Goal: Task Accomplishment & Management: Manage account settings

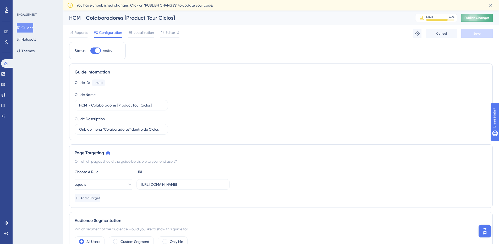
click at [490, 17] on span "Publish Changes" at bounding box center [477, 18] width 25 height 4
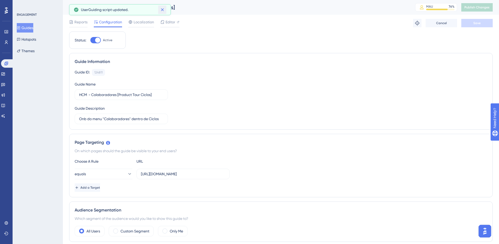
click at [162, 9] on icon at bounding box center [162, 9] width 3 height 3
click at [32, 24] on button "Guides" at bounding box center [25, 27] width 17 height 9
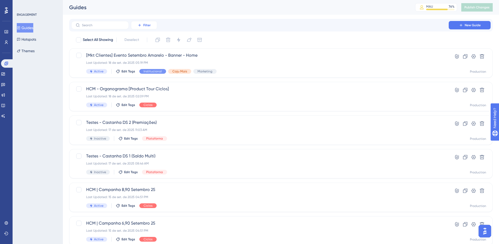
click at [150, 25] on span "Filter" at bounding box center [146, 25] width 7 height 4
click at [145, 69] on span "Status" at bounding box center [139, 71] width 11 height 6
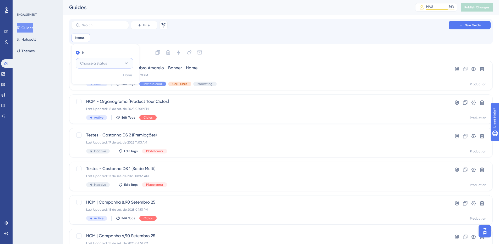
click at [125, 62] on icon at bounding box center [126, 63] width 5 height 5
click at [99, 79] on div "Active Active" at bounding box center [104, 79] width 51 height 10
click at [296, 60] on div "Select All Showing Deselect [Mkt Clientes] Evento Setembro Amarelo - Banner - H…" at bounding box center [281, 220] width 424 height 344
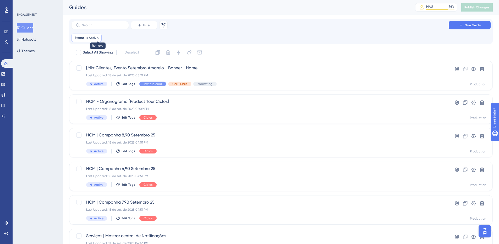
click at [96, 38] on icon at bounding box center [97, 37] width 3 height 3
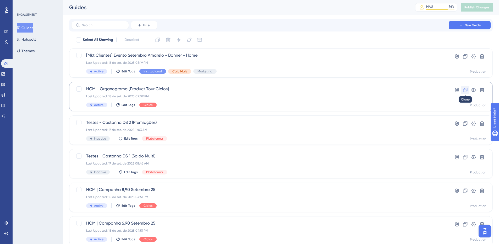
click at [466, 91] on icon at bounding box center [465, 89] width 5 height 5
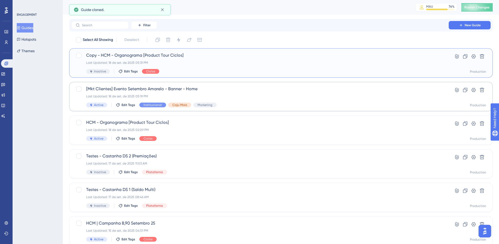
click at [164, 55] on span "Copy - HCM - Organograma [Product Tour Ciclos]" at bounding box center [260, 55] width 348 height 6
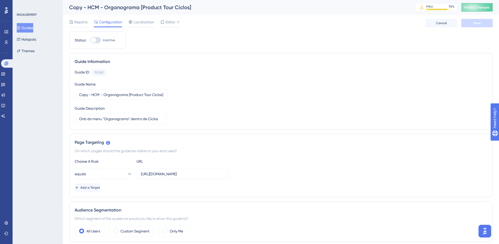
click at [88, 7] on div "Copy - HCM - Organograma [Product Tour Ciclos]" at bounding box center [235, 7] width 333 height 7
click at [92, 94] on input "Copy - HCM - Organograma [Product Tour Ciclos]" at bounding box center [121, 95] width 84 height 6
drag, startPoint x: 91, startPoint y: 94, endPoint x: 116, endPoint y: 94, distance: 24.4
click at [116, 94] on input "HCM - Organograma [Product Tour Ciclos]" at bounding box center [121, 95] width 84 height 6
type input "HCM - Ausências [Product Tour Ciclos]"
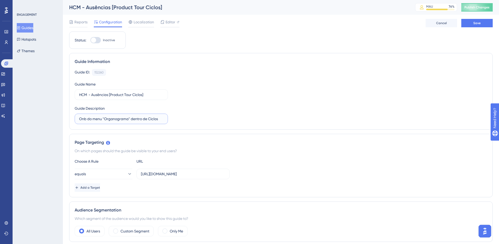
drag, startPoint x: 105, startPoint y: 118, endPoint x: 128, endPoint y: 119, distance: 23.1
click at [128, 119] on input "Onb do menu "Organograma" dentro de Ciclos" at bounding box center [121, 119] width 84 height 6
type input "Onb do menu "Ausências" dentro de Ciclos"
click at [205, 173] on input "[URL][DOMAIN_NAME]" at bounding box center [183, 174] width 84 height 6
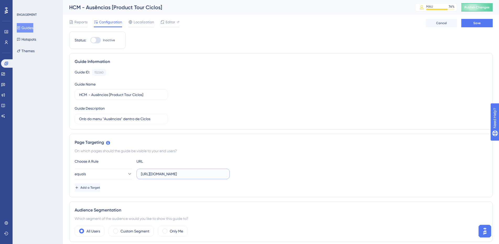
click at [205, 173] on input "[URL][DOMAIN_NAME]" at bounding box center [183, 174] width 84 height 6
paste input "[URL][DOMAIN_NAME]"
type input "[URL][DOMAIN_NAME]"
click at [246, 155] on div "Page Targeting On which pages should the guide be visible to your end users? Ch…" at bounding box center [281, 165] width 424 height 63
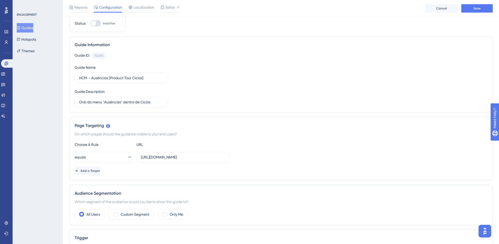
scroll to position [0, 0]
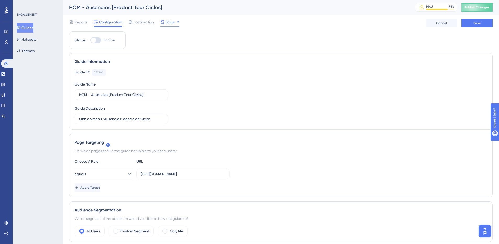
click at [169, 21] on span "Editor" at bounding box center [171, 22] width 10 height 6
click at [168, 20] on span "Editor" at bounding box center [171, 22] width 10 height 6
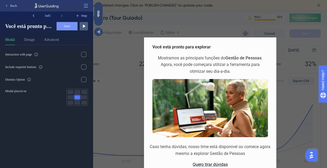
click at [181, 23] on div at bounding box center [210, 18] width 132 height 37
click at [98, 13] on div "Hide" at bounding box center [98, 13] width 8 height 7
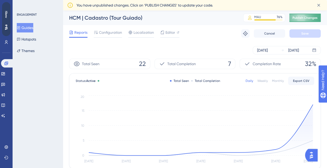
click at [301, 17] on span "Publish Changes" at bounding box center [305, 18] width 25 height 4
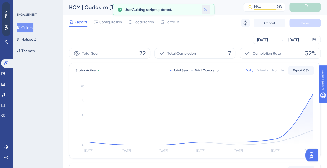
click at [206, 8] on icon at bounding box center [205, 9] width 5 height 5
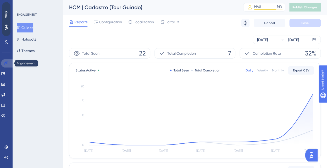
click at [7, 63] on icon at bounding box center [5, 63] width 3 height 3
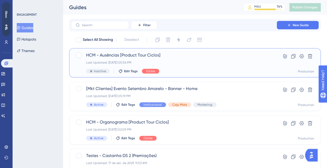
click at [148, 55] on span "HCM - Ausências [Product Tour Ciclos]" at bounding box center [174, 55] width 176 height 6
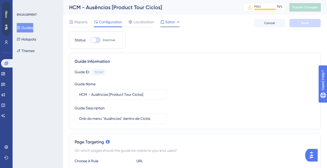
click at [170, 24] on span "Editor" at bounding box center [171, 22] width 10 height 6
click at [99, 40] on div at bounding box center [95, 40] width 10 height 6
click at [90, 40] on input "Inactive" at bounding box center [90, 40] width 0 height 0
checkbox input "true"
click at [98, 39] on div at bounding box center [95, 40] width 10 height 6
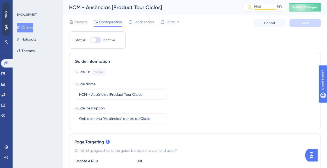
click at [90, 40] on input "Inactive" at bounding box center [90, 40] width 0 height 0
checkbox input "true"
click at [308, 22] on span "Save" at bounding box center [305, 23] width 7 height 4
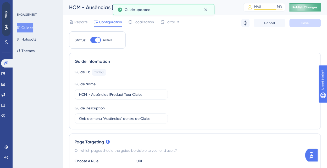
click at [312, 6] on span "Publish Changes" at bounding box center [305, 7] width 25 height 4
